Goal: Use online tool/utility: Use online tool/utility

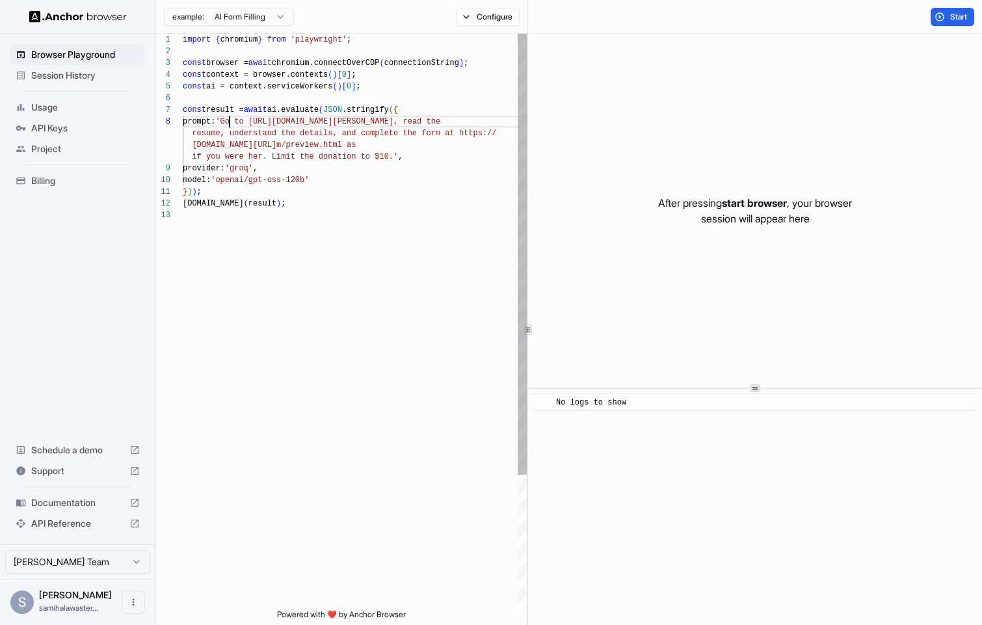
scroll to position [82, 0]
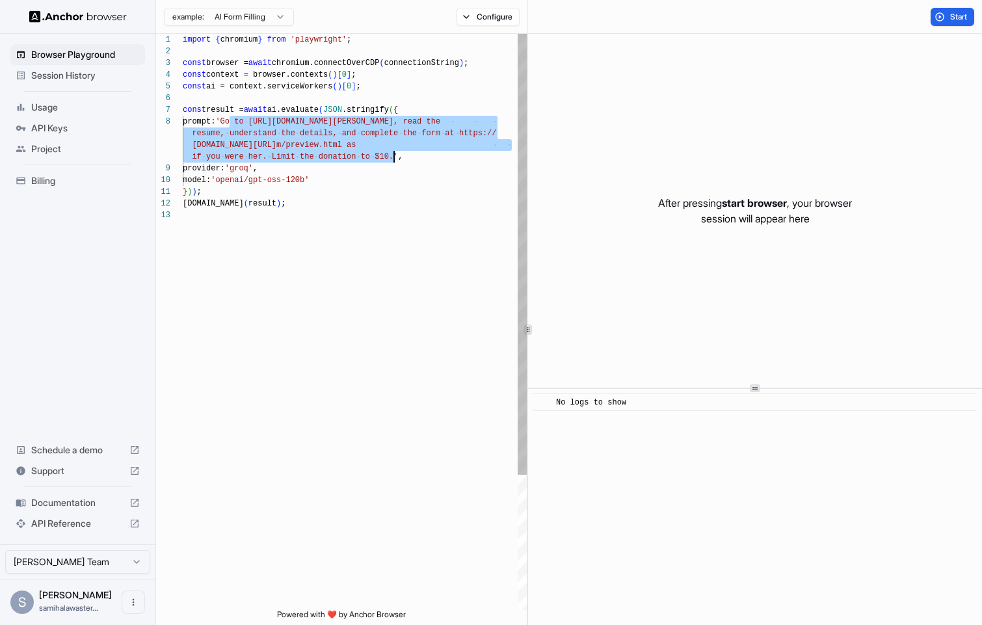
drag, startPoint x: 232, startPoint y: 122, endPoint x: 391, endPoint y: 159, distance: 163.6
click at [391, 159] on div "import { chromium } from 'playwright' ; const browser = await chromium.connectO…" at bounding box center [355, 409] width 344 height 751
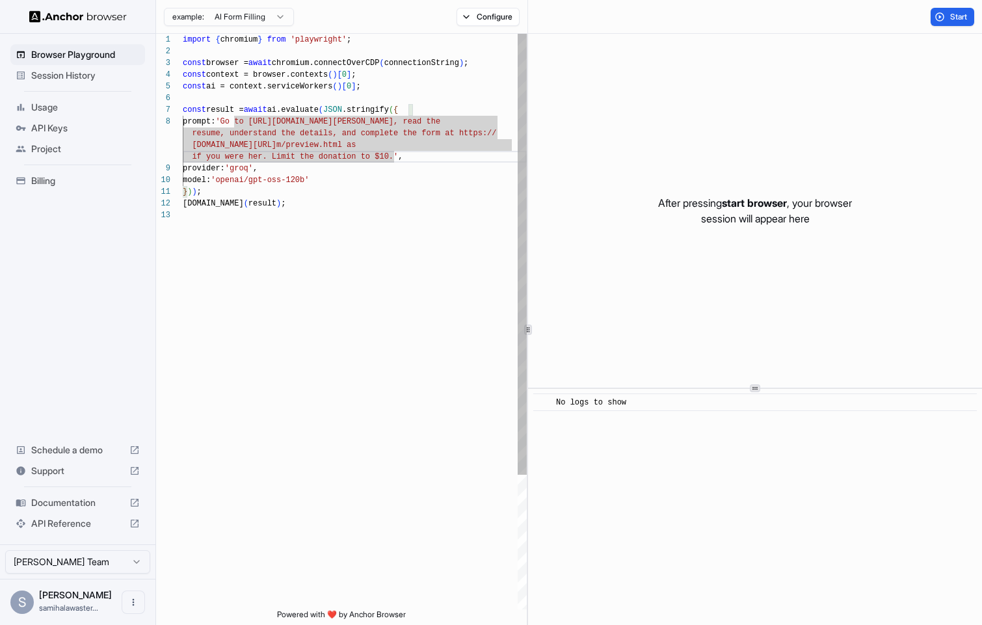
click at [319, 137] on div "import { chromium } from 'playwright' ; const browser = await chromium.connectO…" at bounding box center [355, 409] width 344 height 751
click at [485, 49] on div "import { chromium } from 'playwright' ; const browser = await chromium.connectO…" at bounding box center [355, 409] width 344 height 751
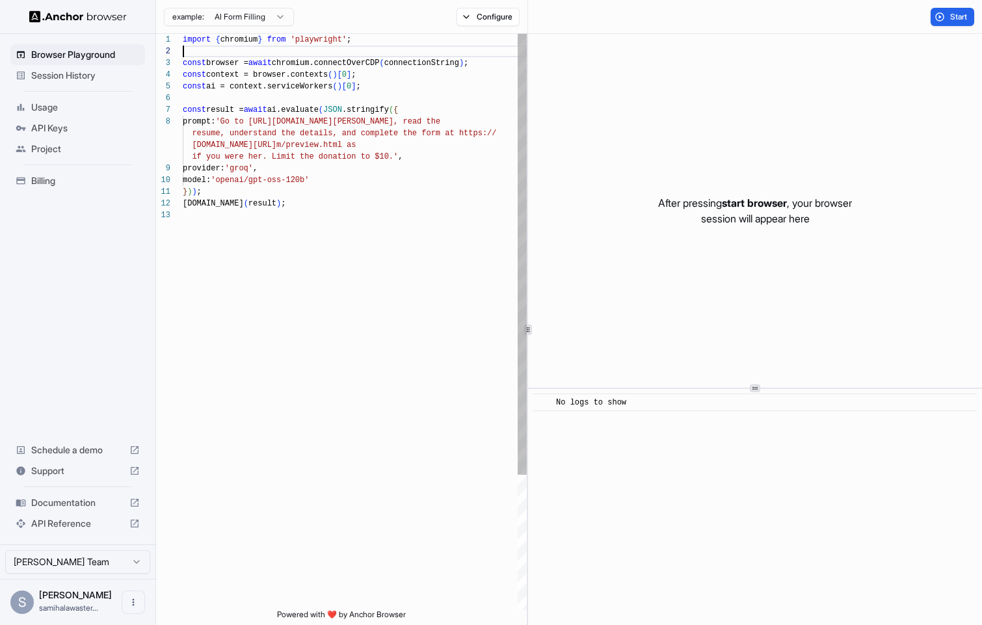
scroll to position [82, 0]
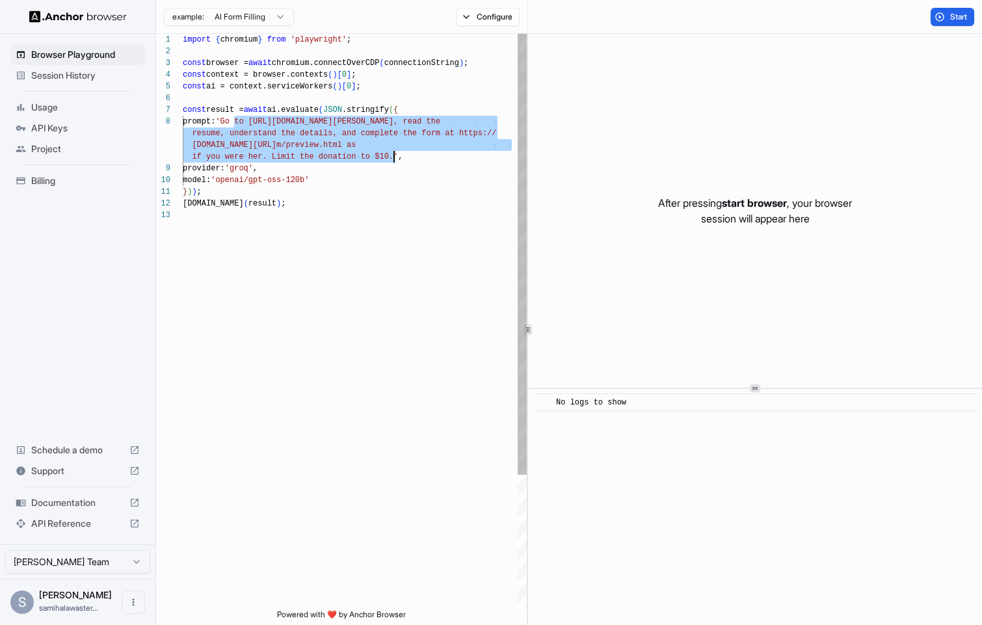
drag, startPoint x: 233, startPoint y: 123, endPoint x: 393, endPoint y: 158, distance: 163.8
click at [393, 158] on div "import { chromium } from 'playwright' ; const browser = await chromium.connectO…" at bounding box center [355, 409] width 344 height 751
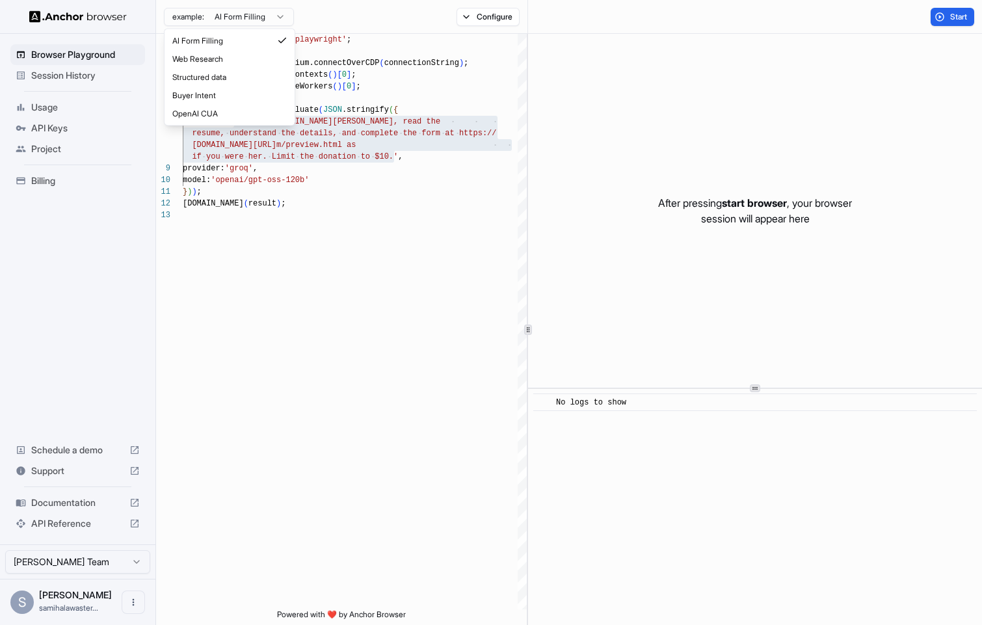
click at [273, 16] on html "Browser Playground Session History Usage API Keys Project Billing Schedule a de…" at bounding box center [491, 312] width 982 height 625
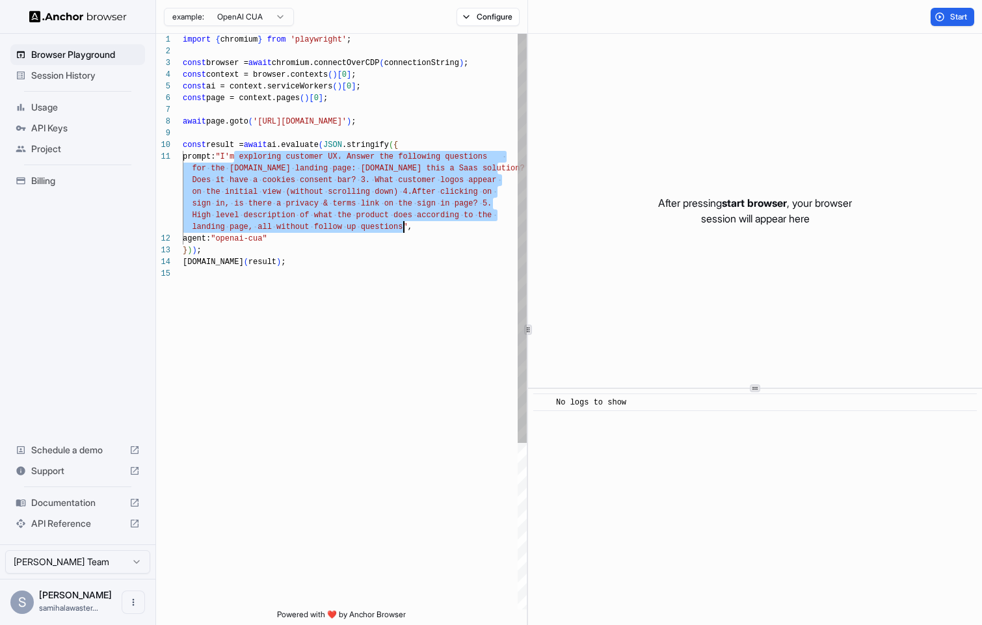
drag, startPoint x: 234, startPoint y: 157, endPoint x: 403, endPoint y: 232, distance: 184.3
click at [403, 232] on div "import { chromium } from 'playwright' ; const browser = await chromium.connectO…" at bounding box center [355, 439] width 344 height 810
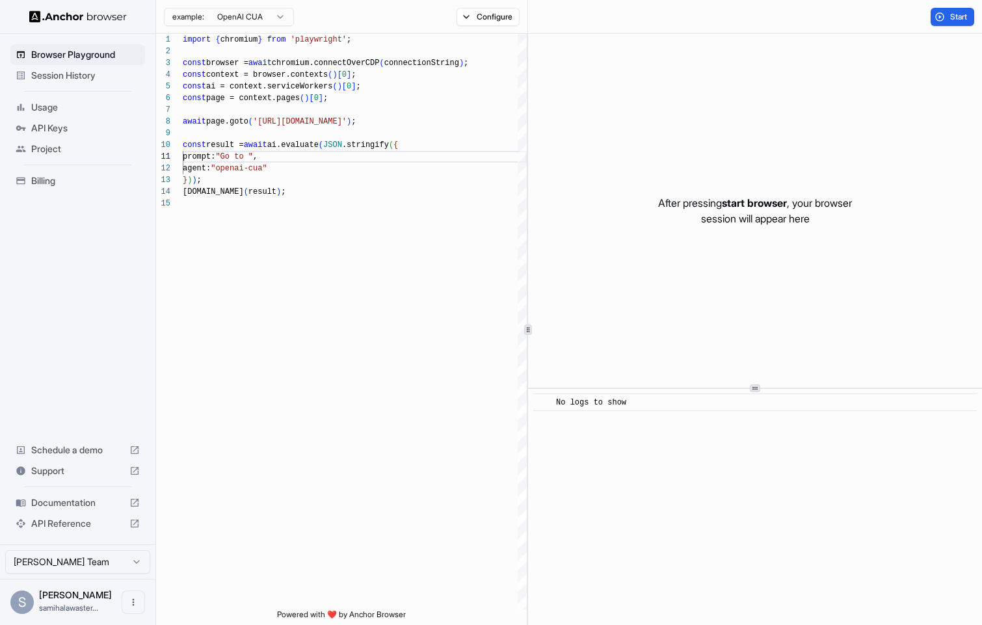
click at [292, 146] on div "import { chromium } from 'playwright' ; const browser = await chromium.connectO…" at bounding box center [355, 403] width 344 height 739
click at [267, 156] on div "import { chromium } from 'playwright' ; const browser = await chromium.connectO…" at bounding box center [355, 403] width 344 height 739
type textarea "**********"
